Goal: Task Accomplishment & Management: Use online tool/utility

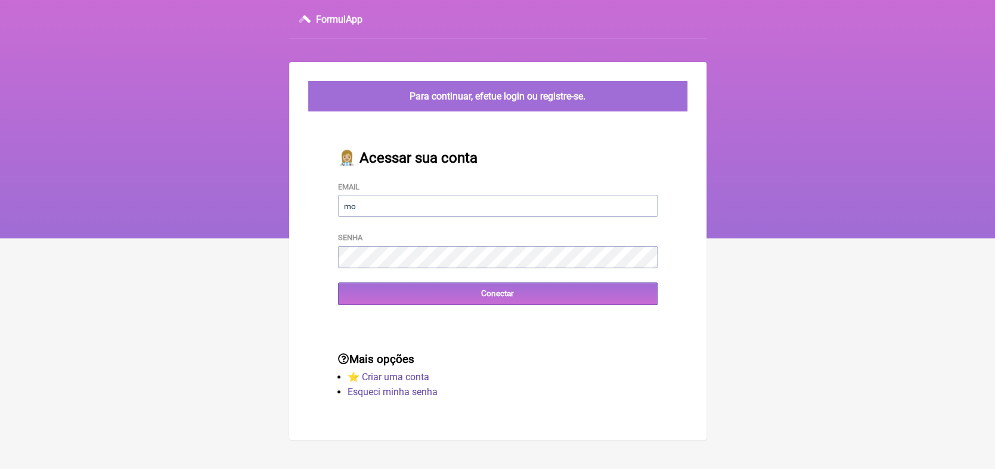
type input "[EMAIL_ADDRESS][DOMAIN_NAME]"
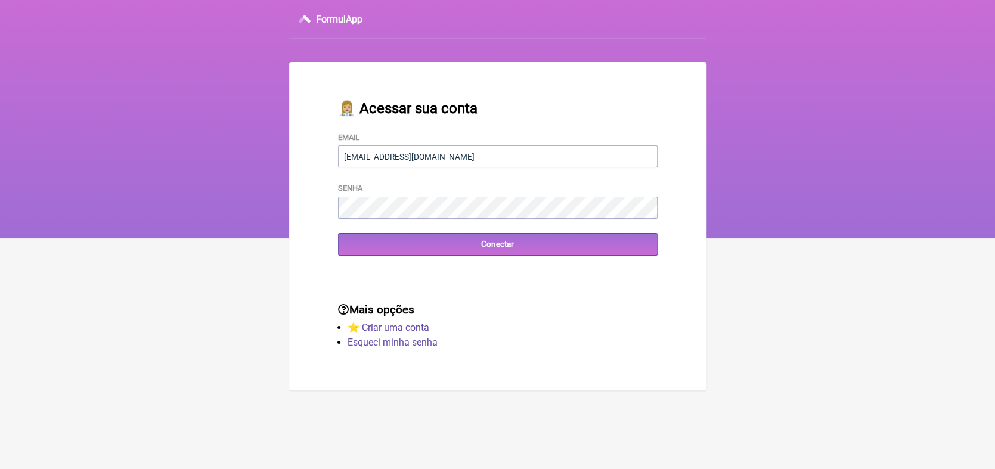
click at [400, 260] on div "👩🏼‍⚕️ Acessar sua conta Email [EMAIL_ADDRESS][DOMAIN_NAME] Senha Conectar" at bounding box center [498, 178] width 358 height 194
click at [499, 248] on input "Conectar" at bounding box center [497, 244] width 319 height 22
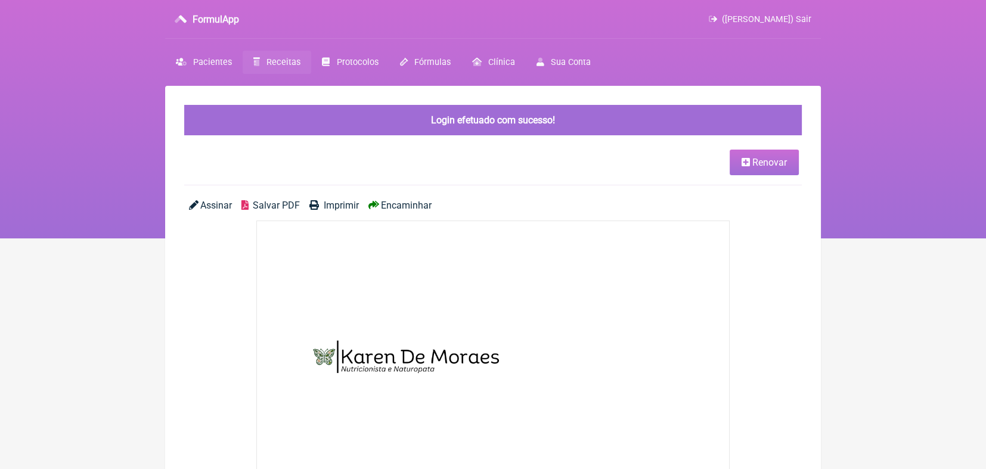
click at [279, 63] on span "Receitas" at bounding box center [283, 62] width 34 height 10
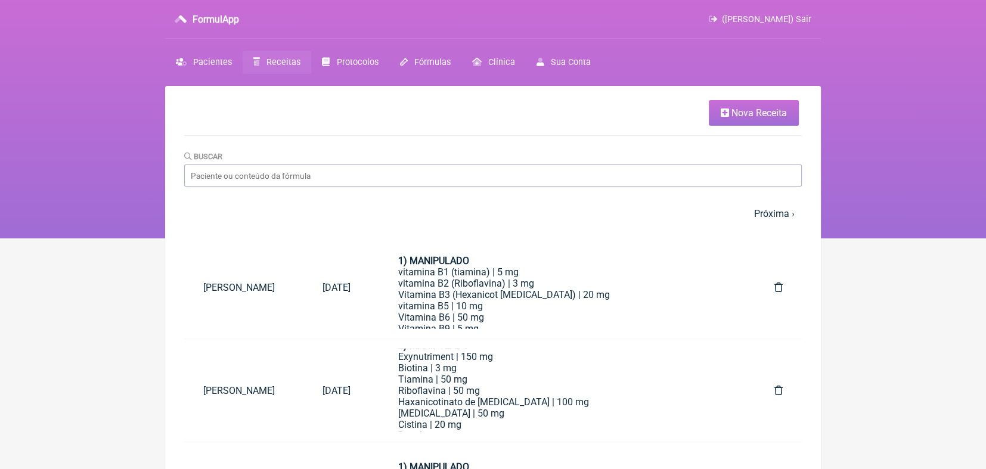
scroll to position [139, 0]
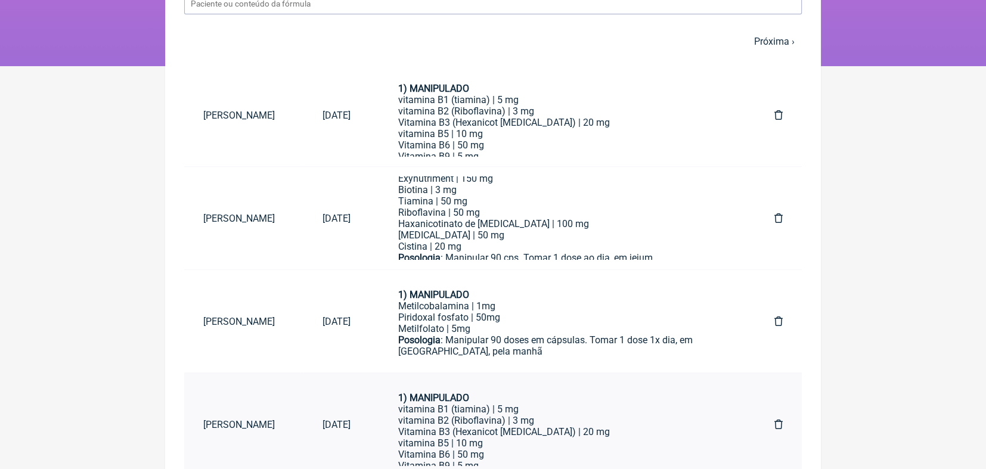
click at [361, 394] on td "[DATE]" at bounding box center [336, 424] width 66 height 103
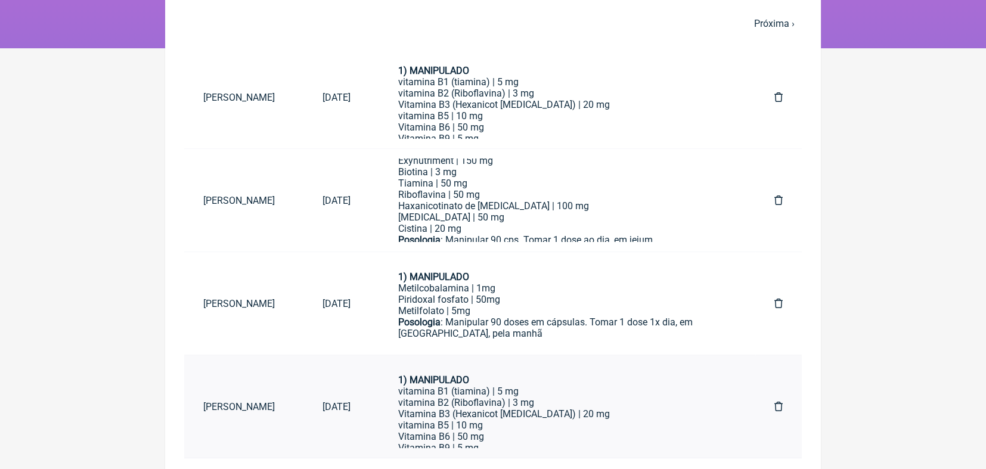
scroll to position [218, 0]
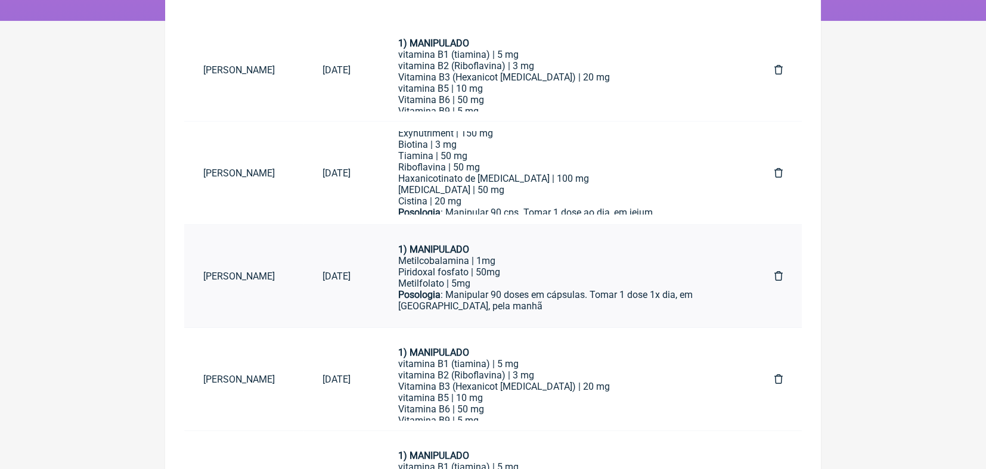
click at [285, 274] on link "[PERSON_NAME]" at bounding box center [243, 276] width 119 height 30
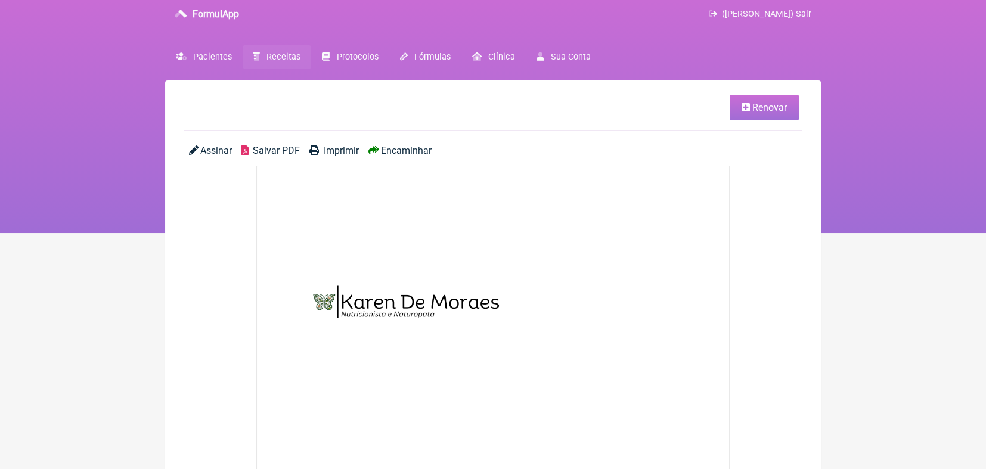
scroll to position [4, 0]
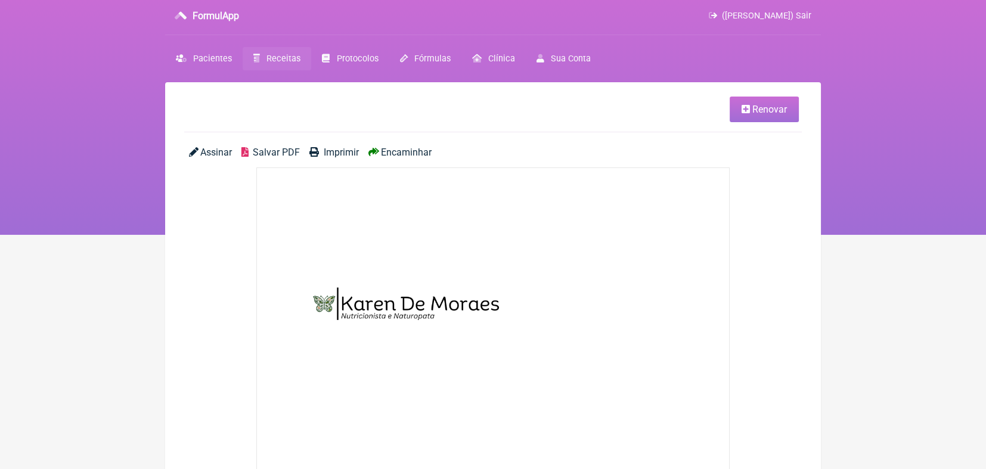
click at [381, 150] on span "Encaminhar" at bounding box center [406, 152] width 51 height 11
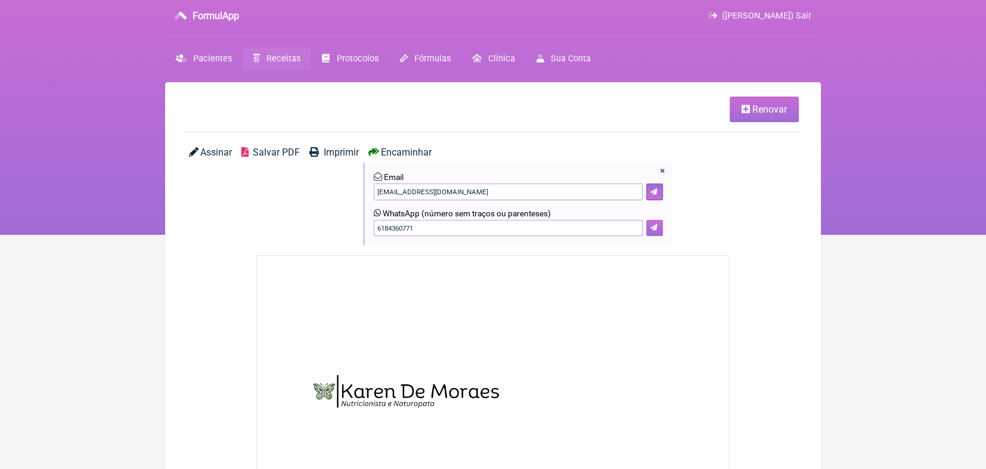
click at [657, 230] on button at bounding box center [654, 228] width 17 height 17
